Goal: Task Accomplishment & Management: Use online tool/utility

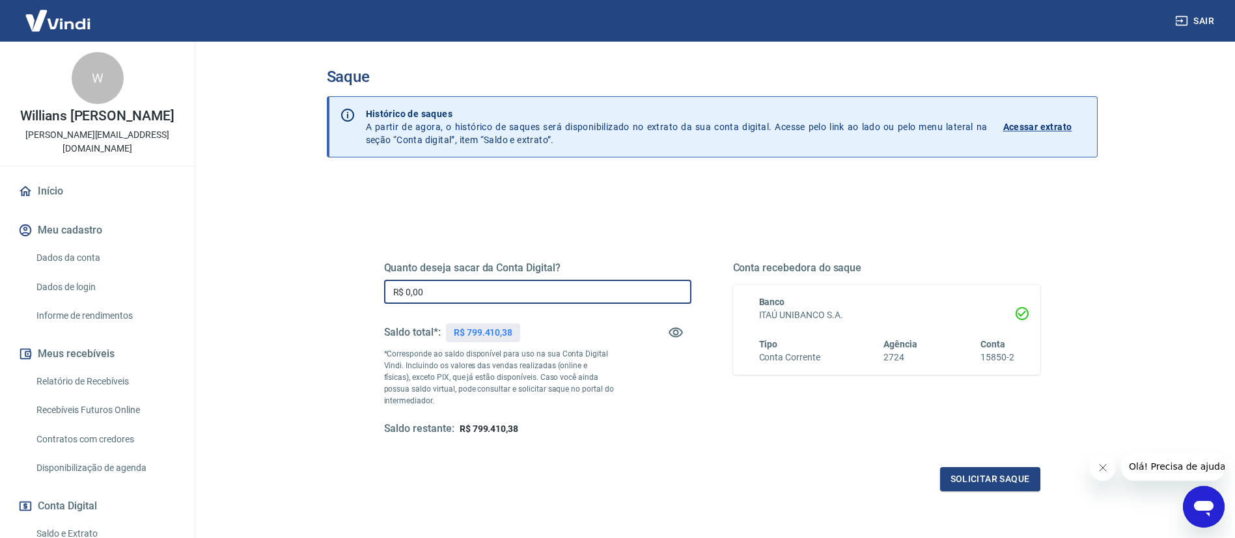
click at [563, 297] on input "R$ 0,00" at bounding box center [537, 292] width 307 height 24
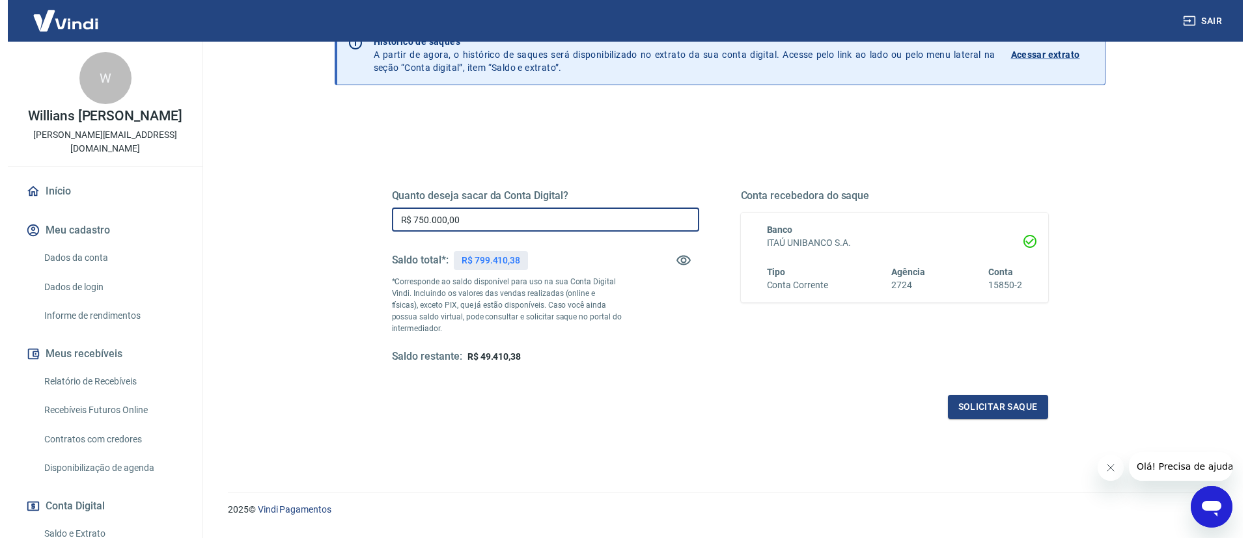
scroll to position [96, 0]
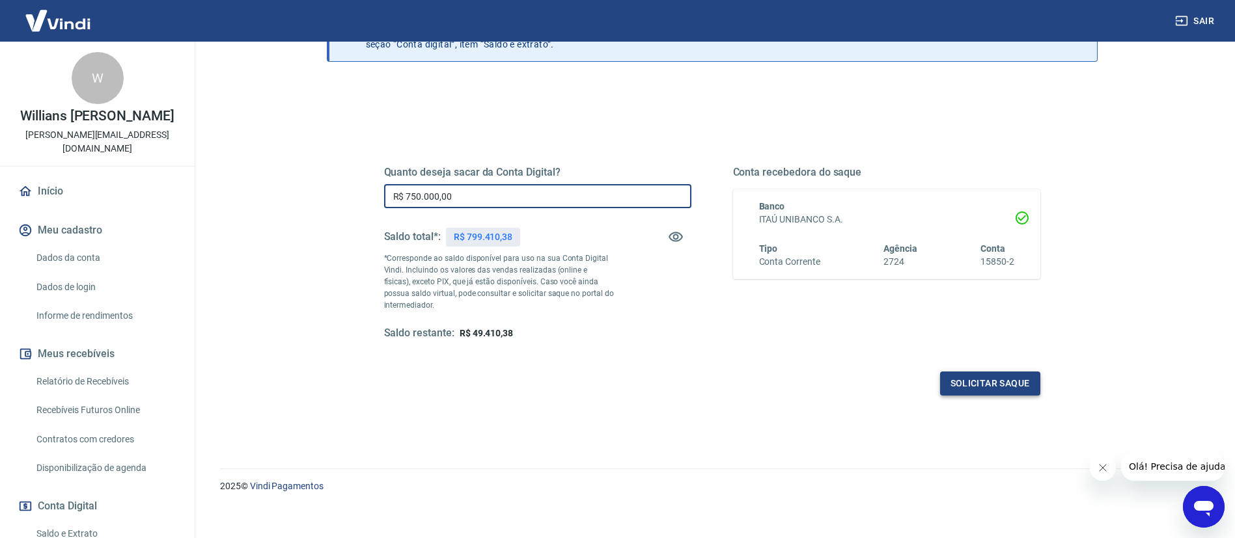
type input "R$ 750.000,00"
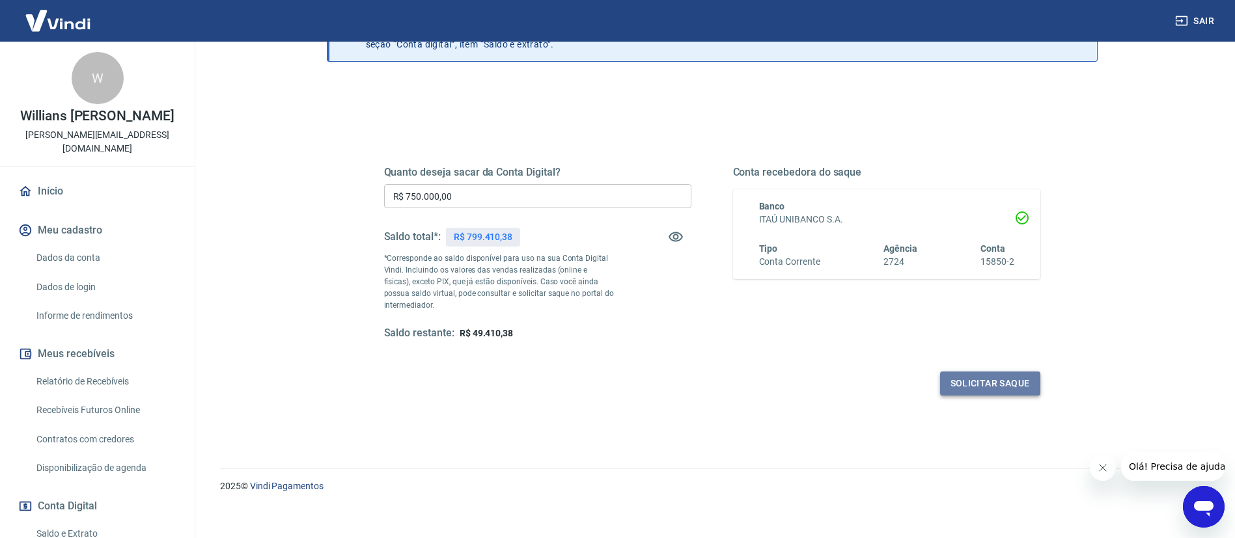
click at [1002, 380] on button "Solicitar saque" at bounding box center [990, 384] width 100 height 24
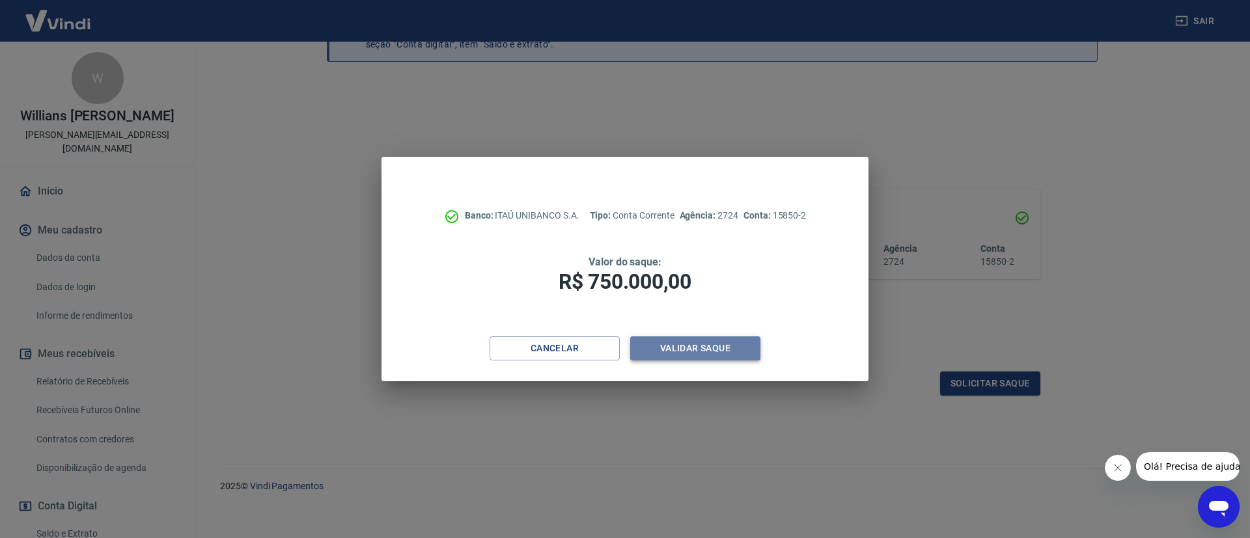
click at [704, 344] on button "Validar saque" at bounding box center [695, 349] width 130 height 24
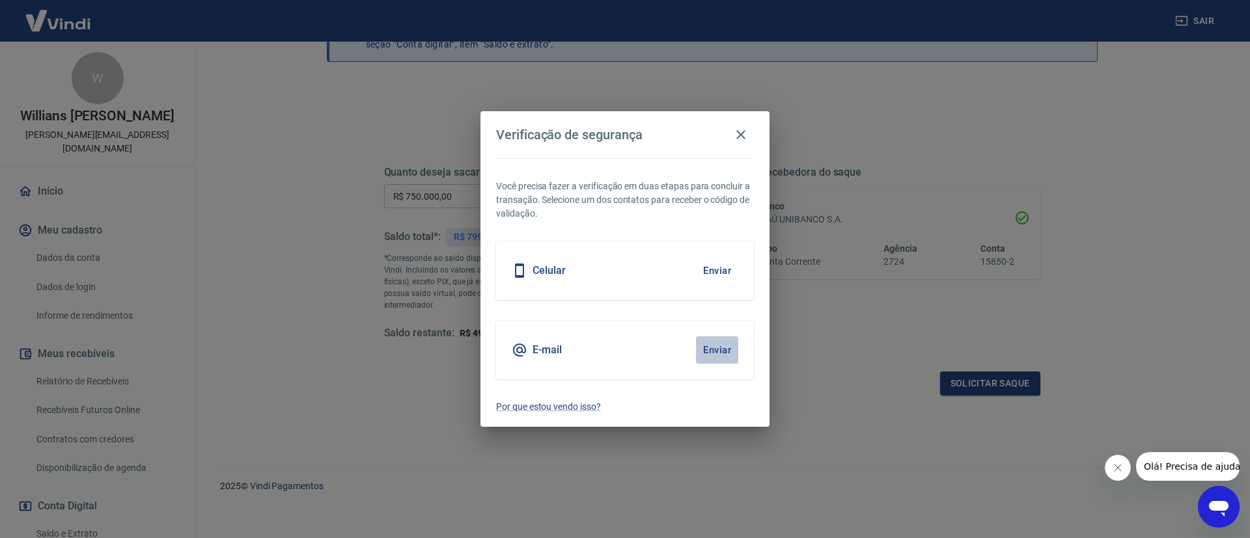
click at [710, 342] on button "Enviar" at bounding box center [717, 350] width 42 height 27
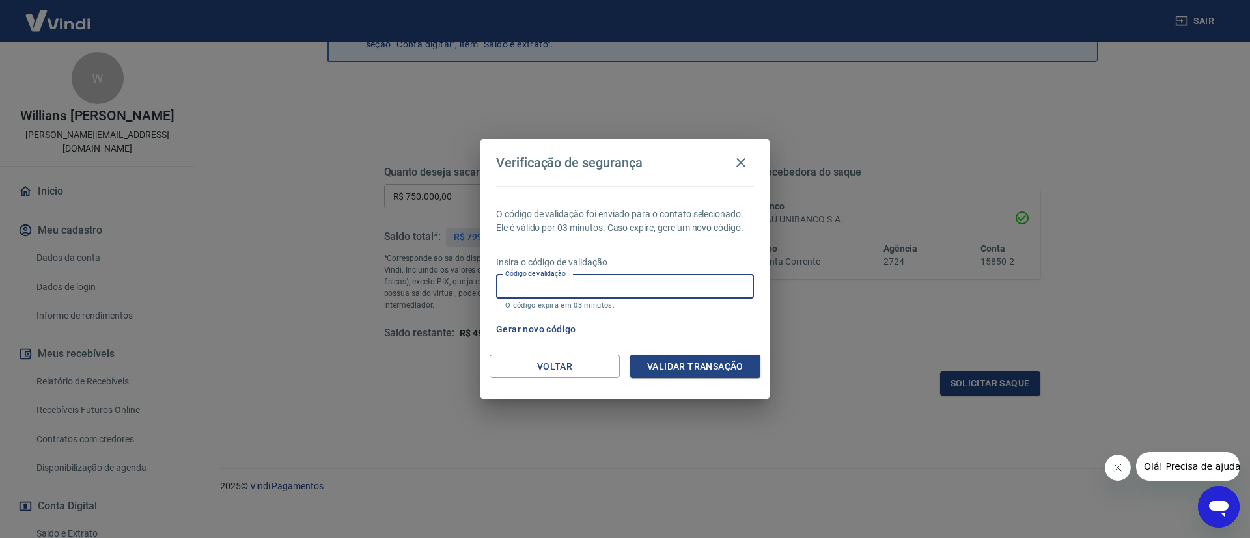
click at [689, 289] on input "Código de validação" at bounding box center [625, 287] width 258 height 24
click at [575, 280] on input "Código de validação" at bounding box center [625, 287] width 258 height 24
paste input "373103"
type input "373103"
click at [673, 370] on button "Validar transação" at bounding box center [695, 367] width 130 height 24
